Goal: Task Accomplishment & Management: Manage account settings

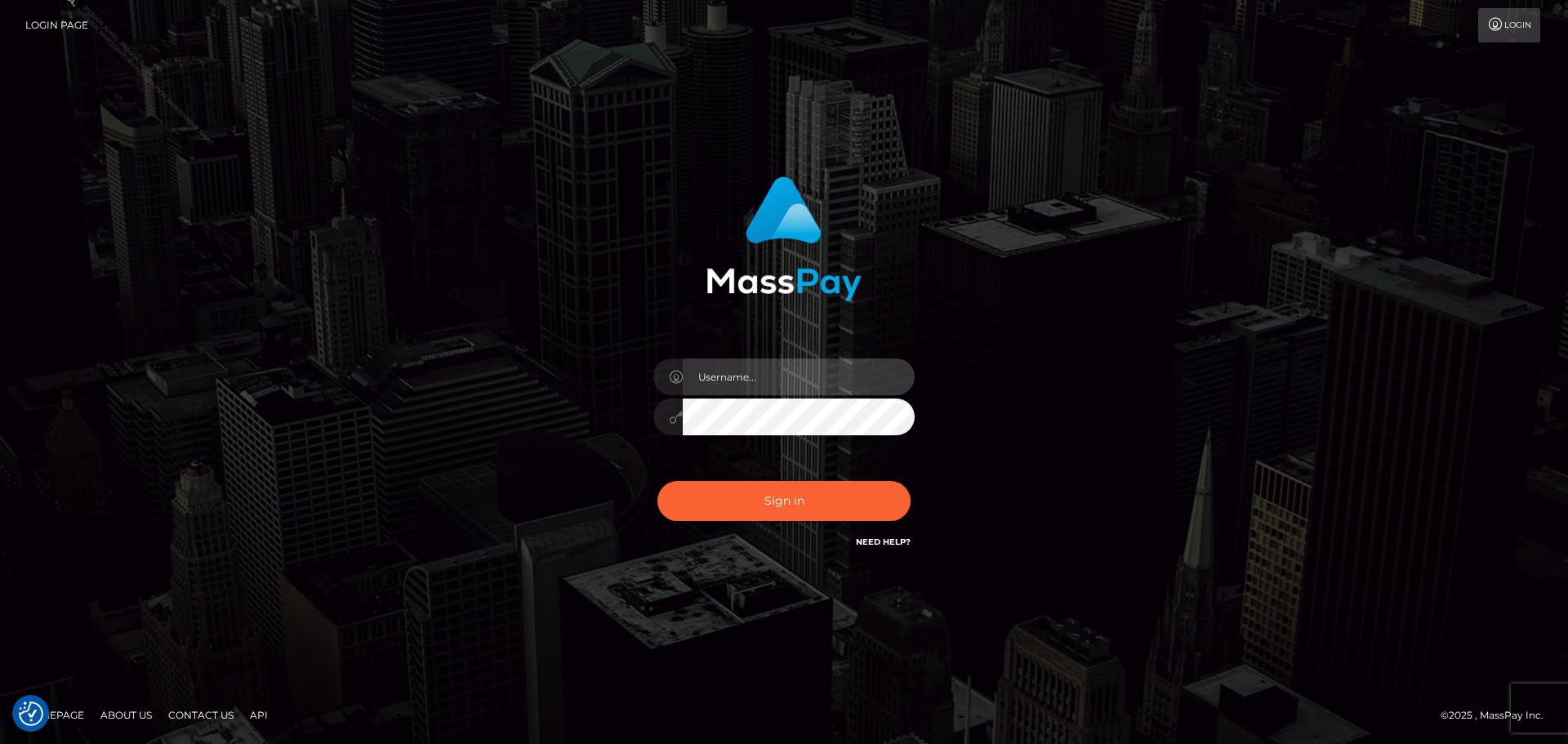
type input "[PERSON_NAME].Silversocial"
click at [1043, 357] on div "Marlon.Silversocial Sign in" at bounding box center [784, 372] width 931 height 416
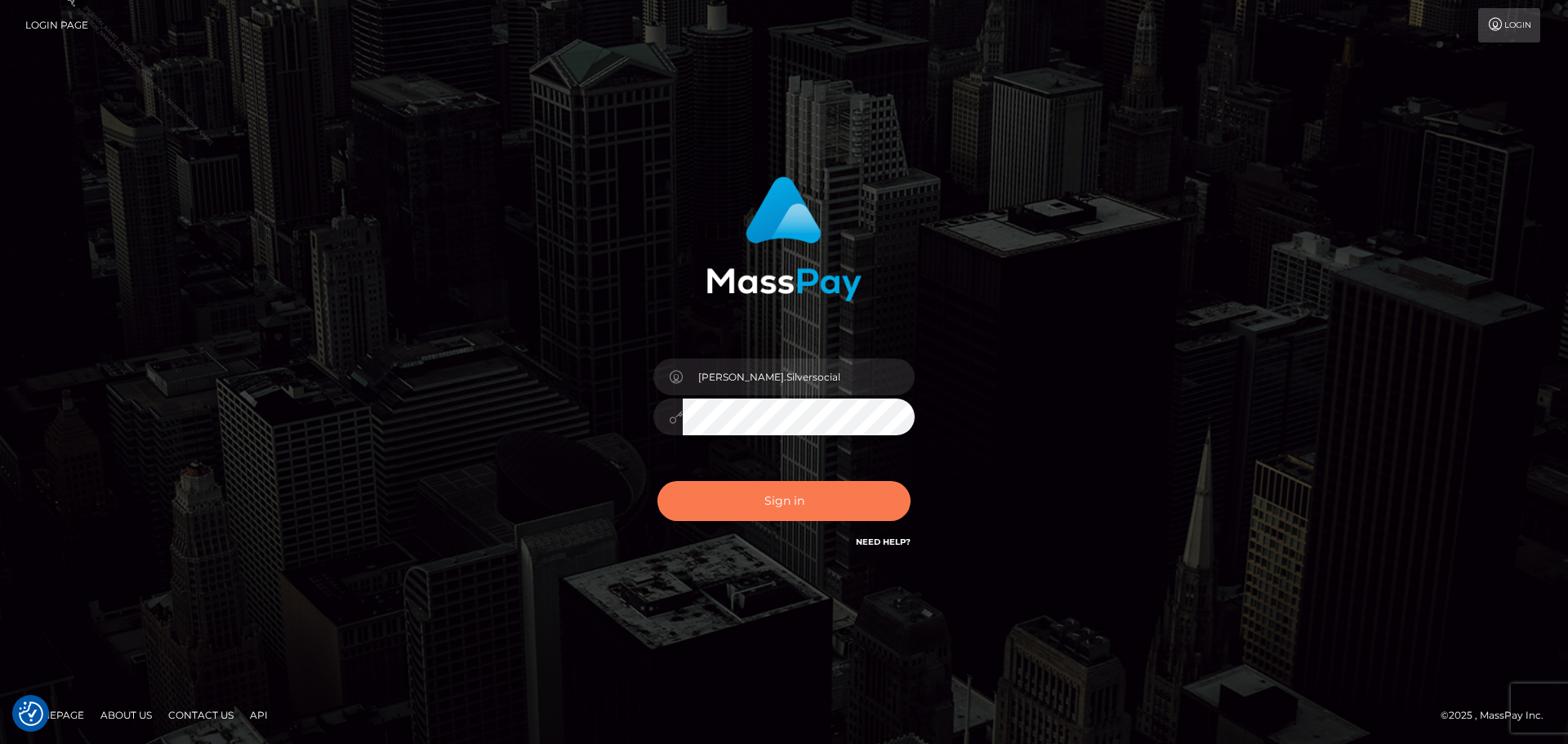
click at [825, 502] on button "Sign in" at bounding box center [784, 500] width 253 height 40
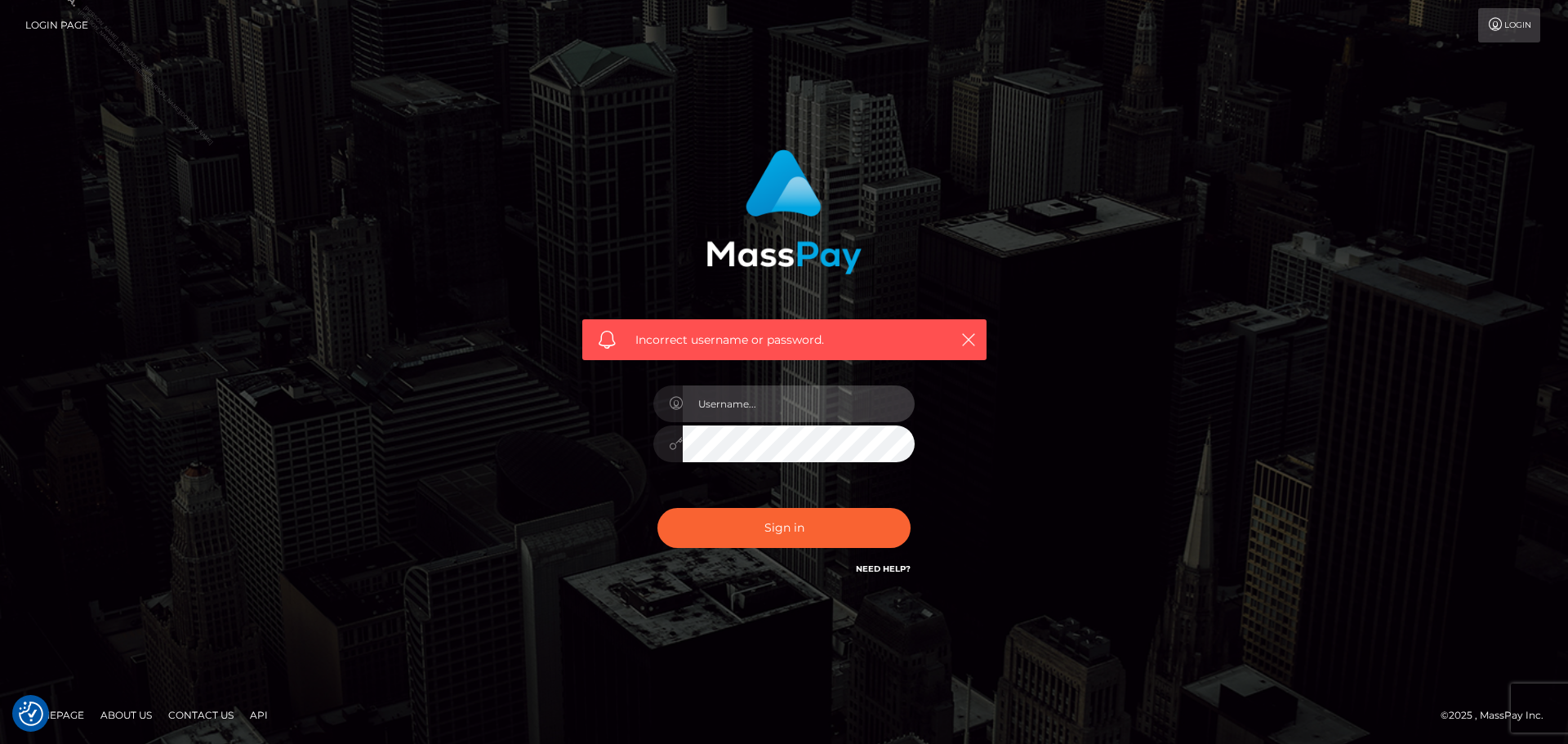
type input "[PERSON_NAME].Silversocial"
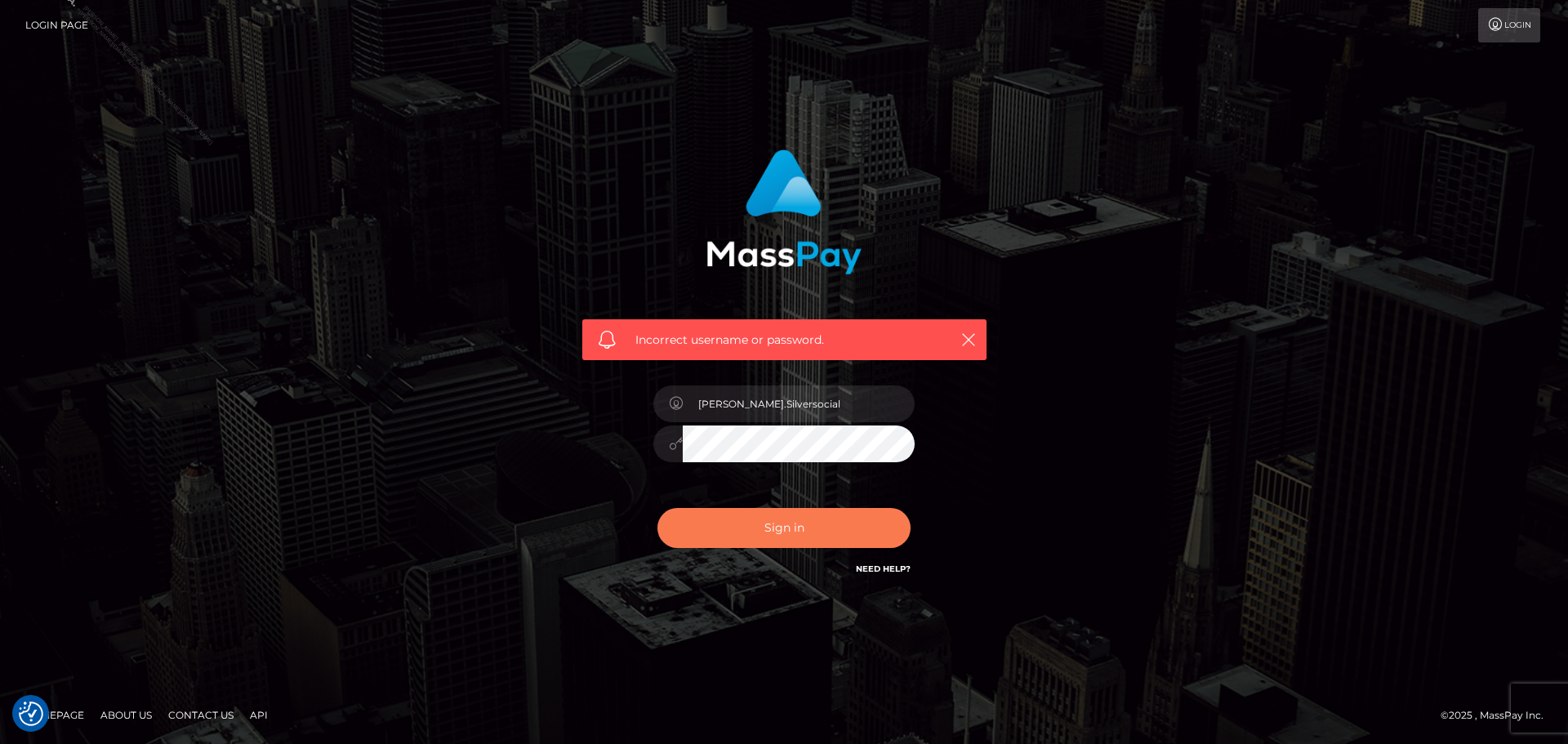
click at [724, 528] on button "Sign in" at bounding box center [784, 527] width 253 height 40
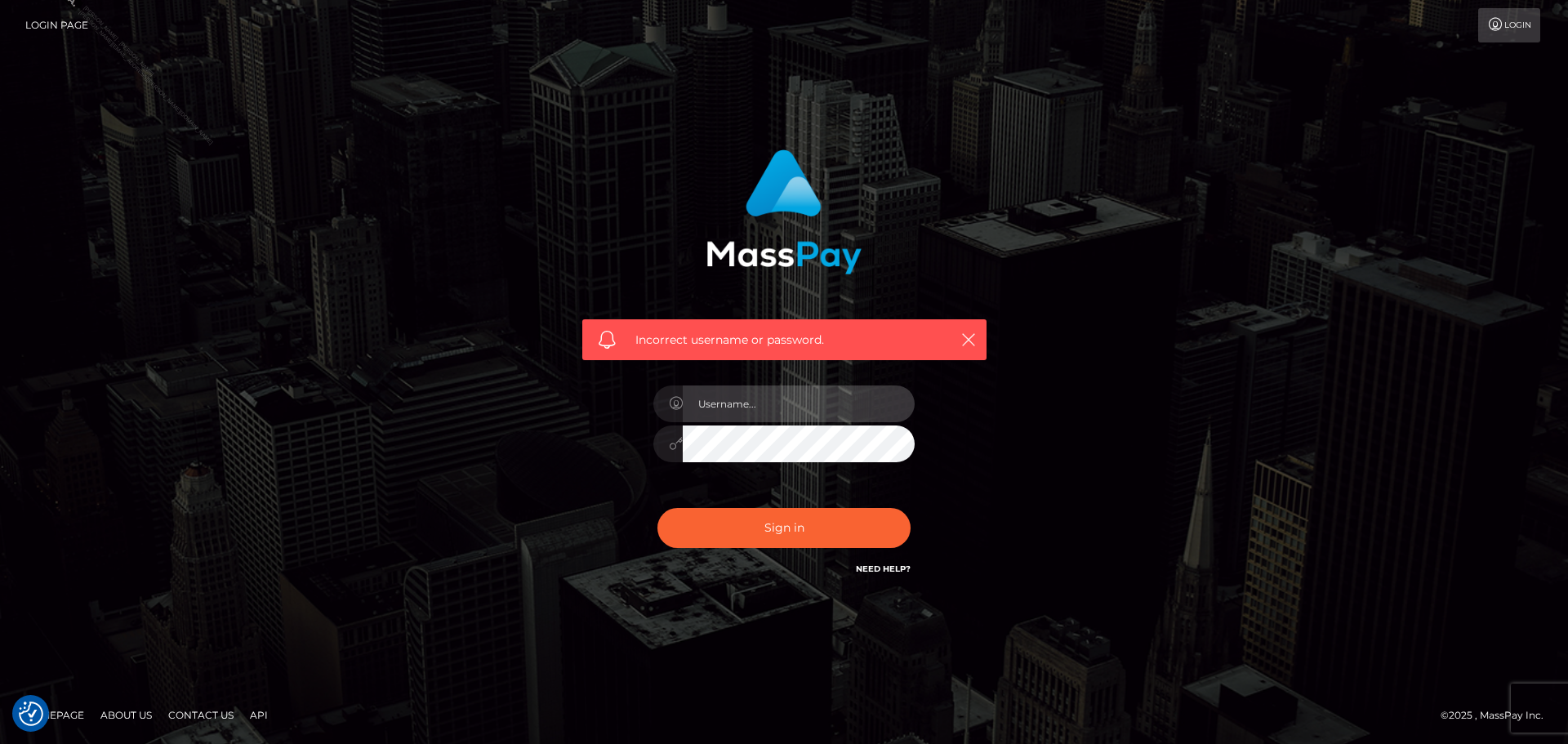
type input "[PERSON_NAME].Silversocial"
click at [816, 410] on input "[PERSON_NAME].Silversocial" at bounding box center [799, 403] width 232 height 36
click at [966, 338] on icon "button" at bounding box center [968, 339] width 16 height 16
